Goal: Ask a question: Seek information or help from site administrators or community

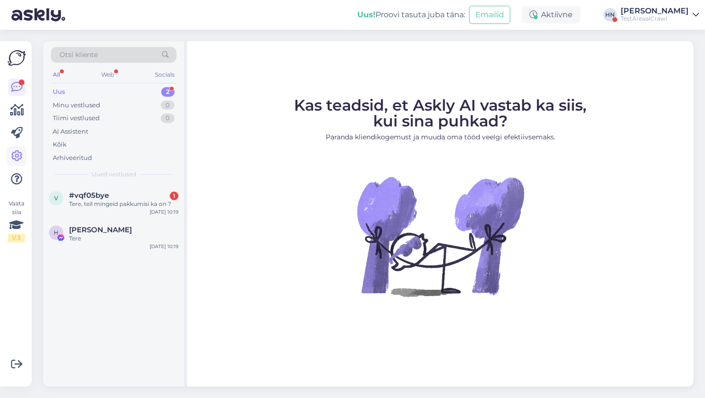
click at [19, 160] on icon at bounding box center [17, 157] width 12 height 12
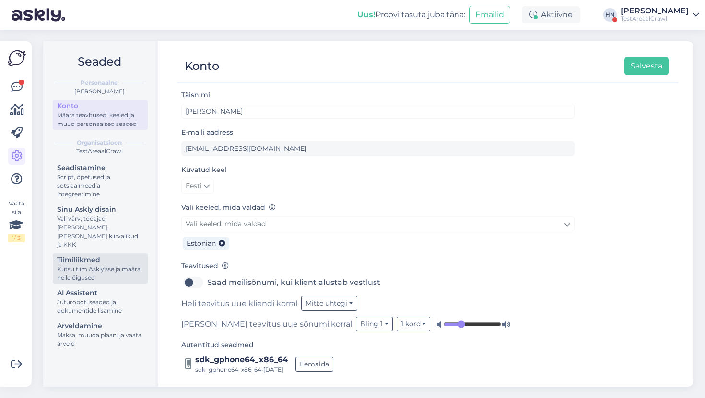
click at [115, 265] on div "Kutsu tiim Askly'sse ja määra neile õigused" at bounding box center [100, 273] width 86 height 17
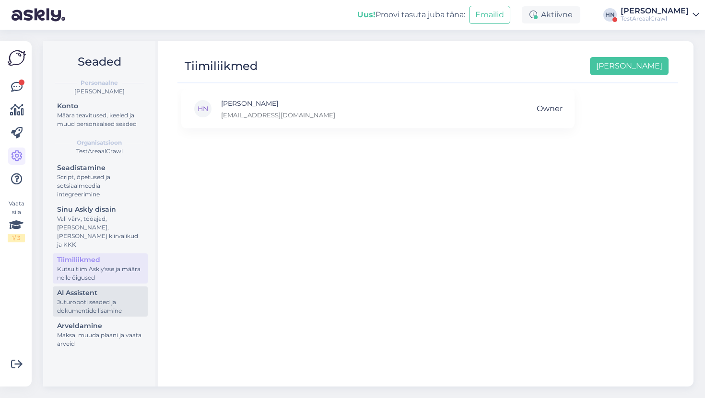
click at [96, 305] on div "Juturoboti seaded ja dokumentide lisamine" at bounding box center [100, 306] width 86 height 17
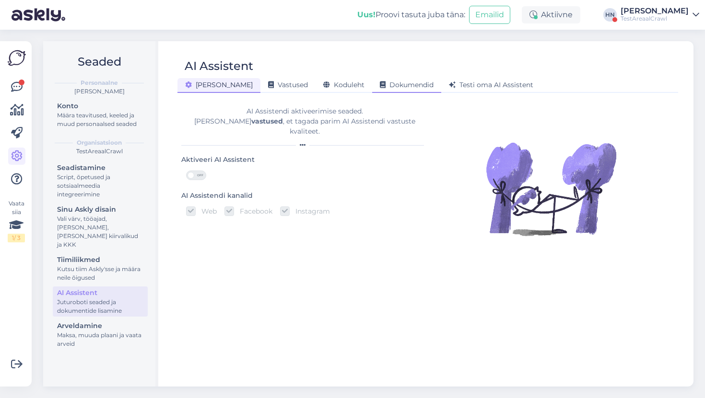
click at [373, 80] on div "Dokumendid" at bounding box center [406, 85] width 69 height 15
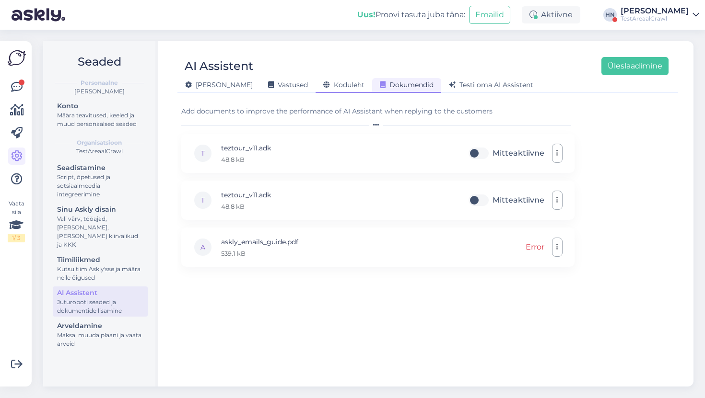
click at [323, 82] on span "Koduleht" at bounding box center [343, 85] width 41 height 9
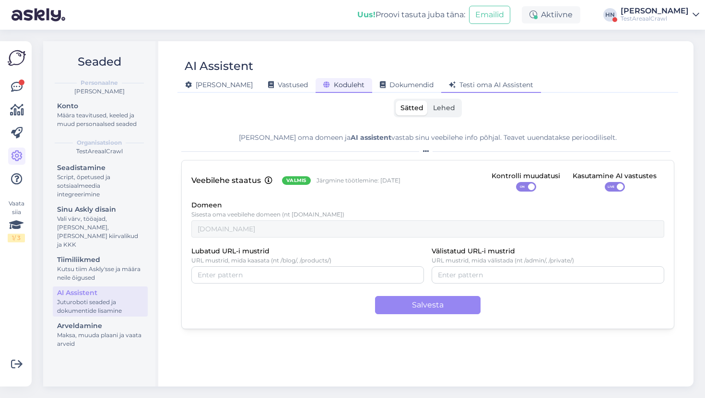
click at [457, 81] on span "Testi oma AI Assistent" at bounding box center [491, 85] width 84 height 9
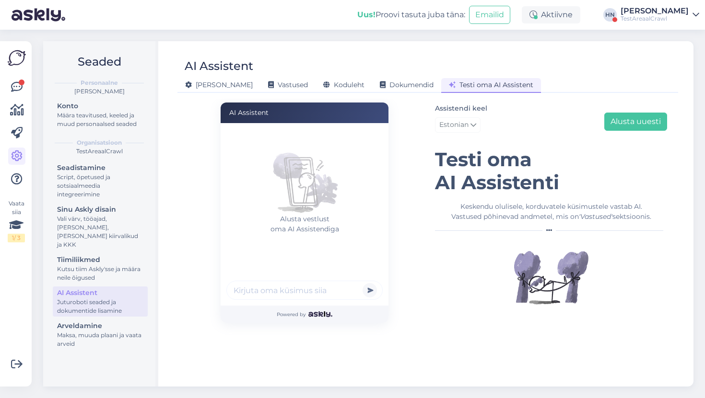
click at [304, 299] on input "text" at bounding box center [304, 290] width 156 height 19
type input "mis philips telekaid teil on ?"
click at [362, 283] on button "submit" at bounding box center [369, 290] width 14 height 14
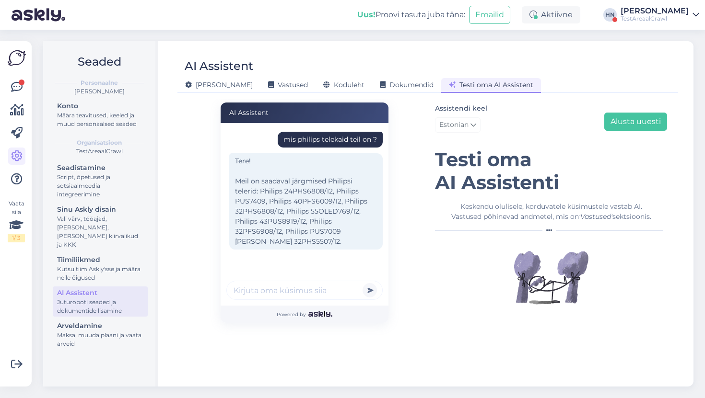
click at [310, 288] on input "text" at bounding box center [304, 290] width 156 height 19
type input "Kas on veel OLED variante ?"
click at [362, 283] on button "submit" at bounding box center [369, 290] width 14 height 14
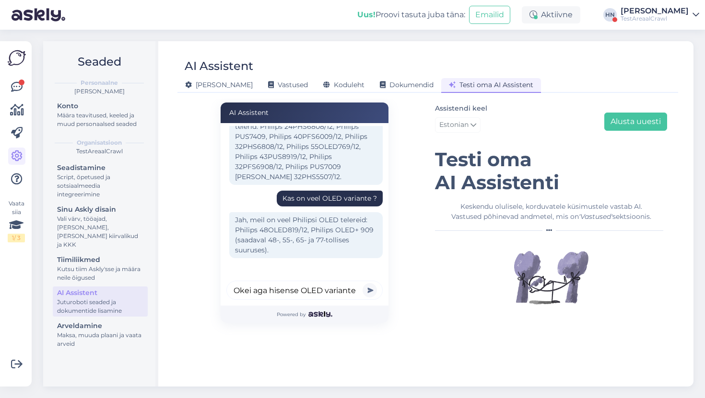
scroll to position [0, 5]
type input "Okei aga hisense OLED variante ?"
click at [362, 283] on button "submit" at bounding box center [369, 290] width 14 height 14
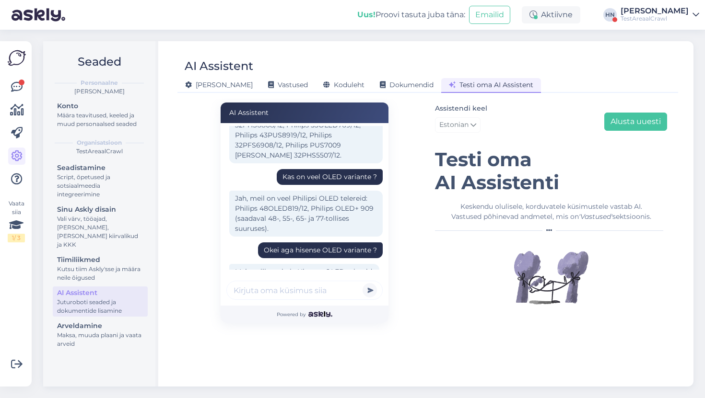
scroll to position [108, 0]
